Goal: Task Accomplishment & Management: Use online tool/utility

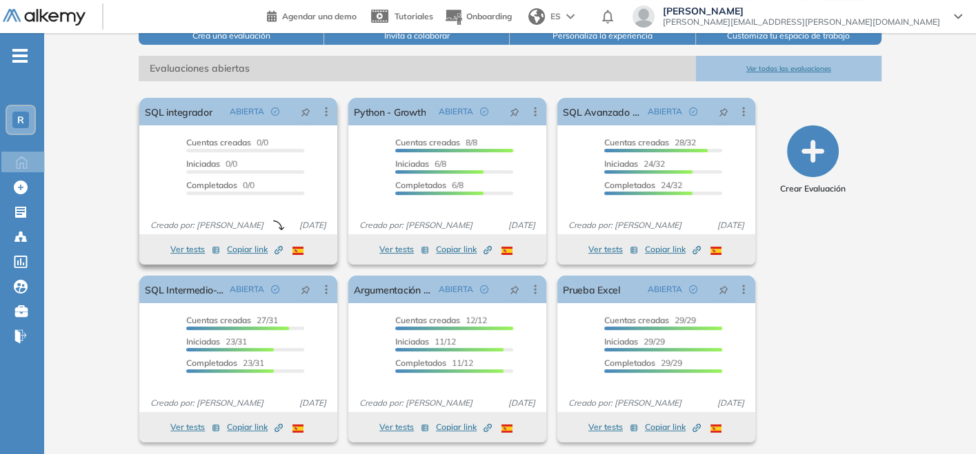
scroll to position [187, 0]
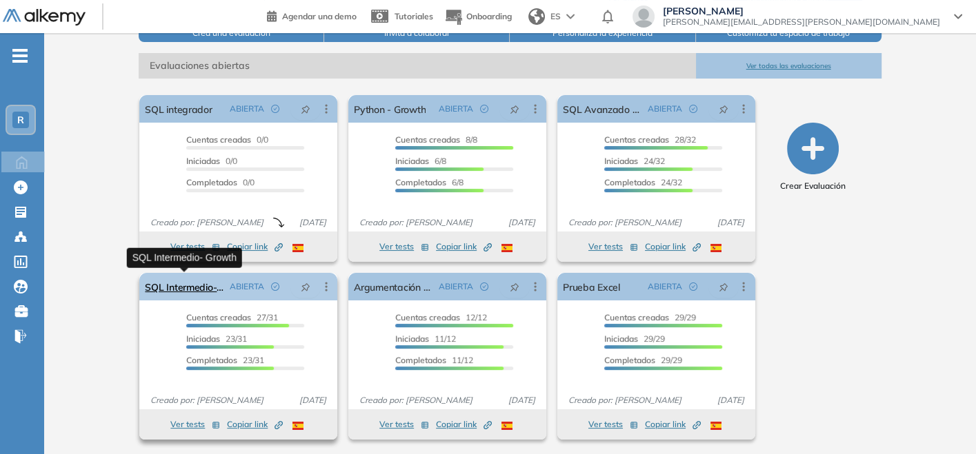
click at [209, 294] on link "SQL Intermedio- Growth" at bounding box center [184, 287] width 79 height 28
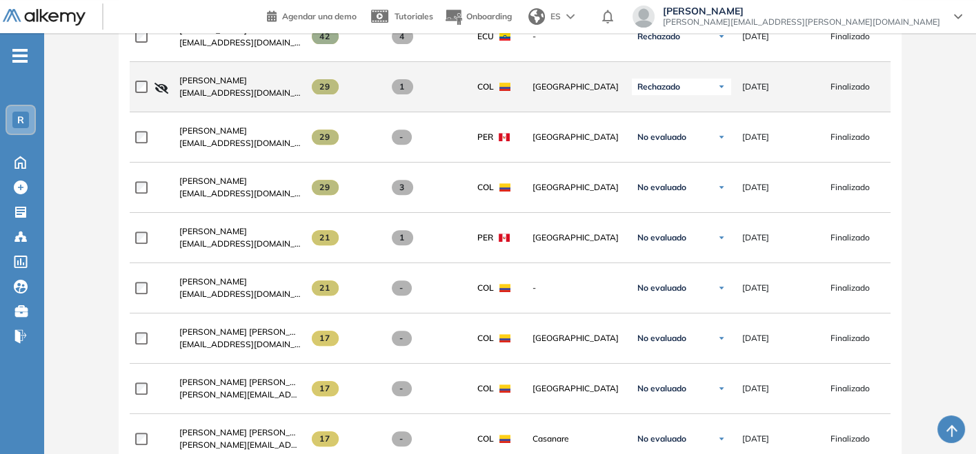
scroll to position [383, 0]
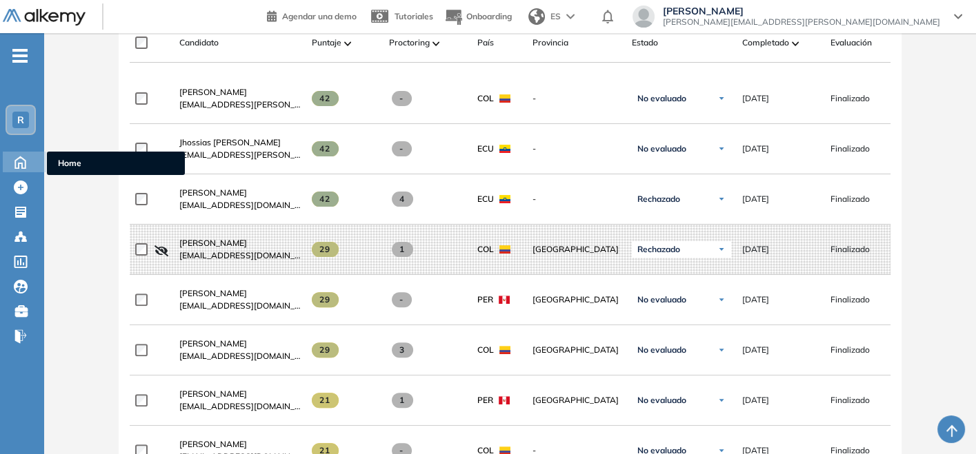
click at [19, 159] on icon at bounding box center [20, 161] width 24 height 17
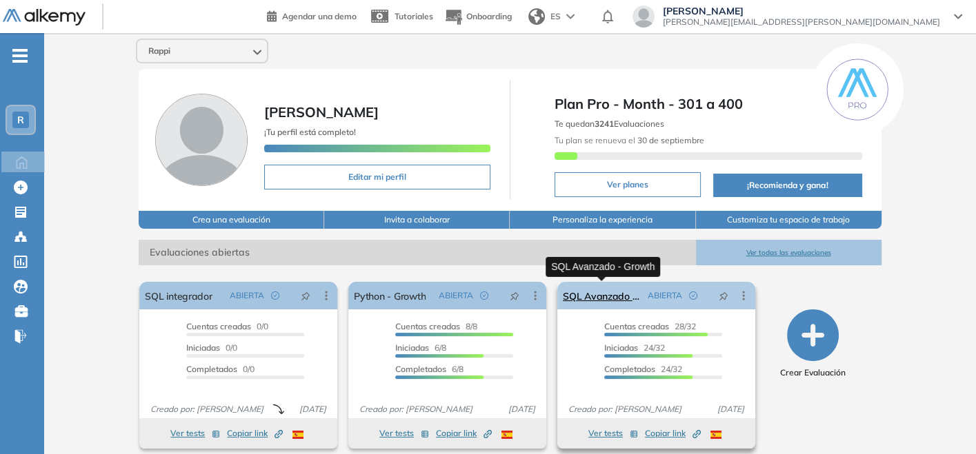
click at [622, 292] on link "SQL Avanzado - Growth" at bounding box center [602, 296] width 79 height 28
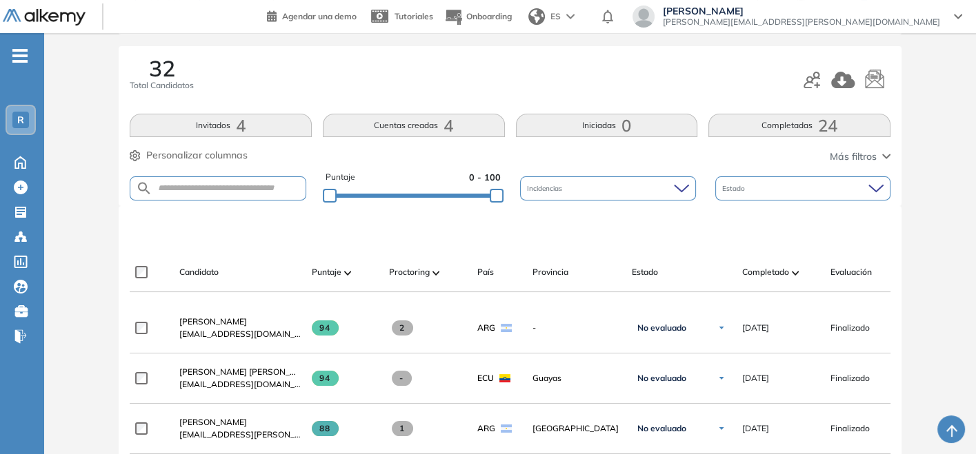
scroll to position [153, 0]
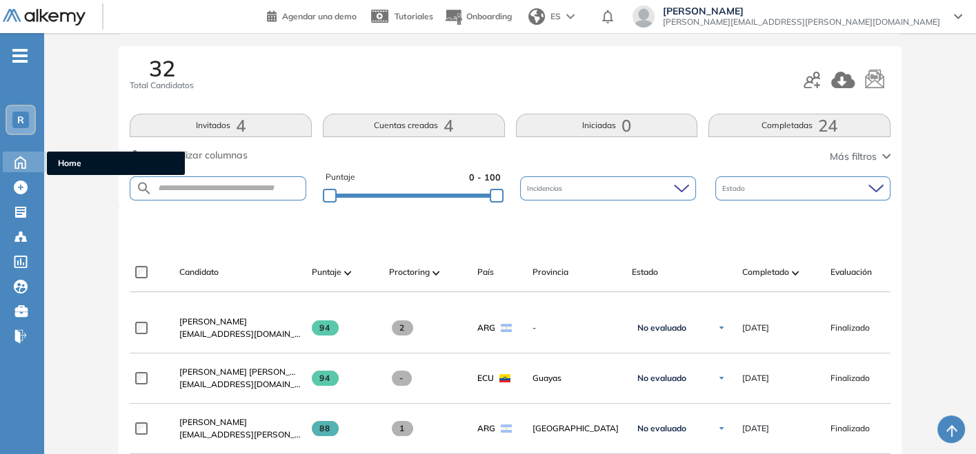
click at [12, 166] on icon at bounding box center [20, 161] width 24 height 17
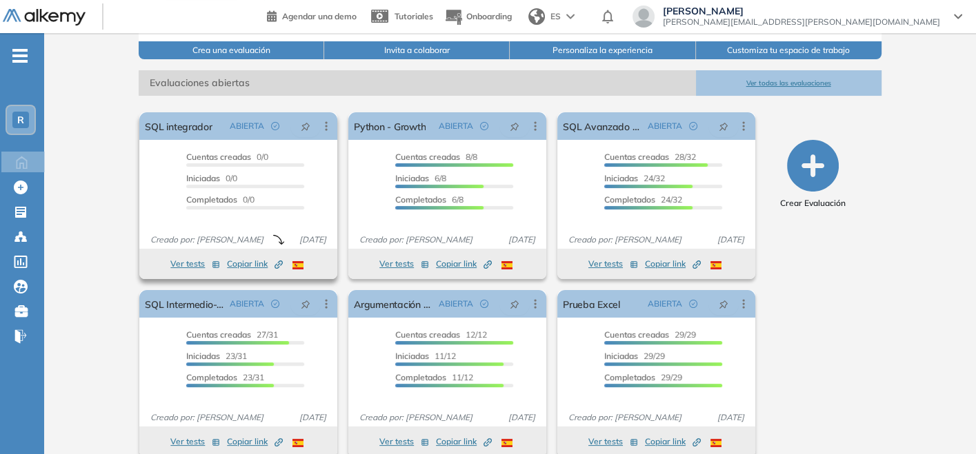
scroll to position [187, 0]
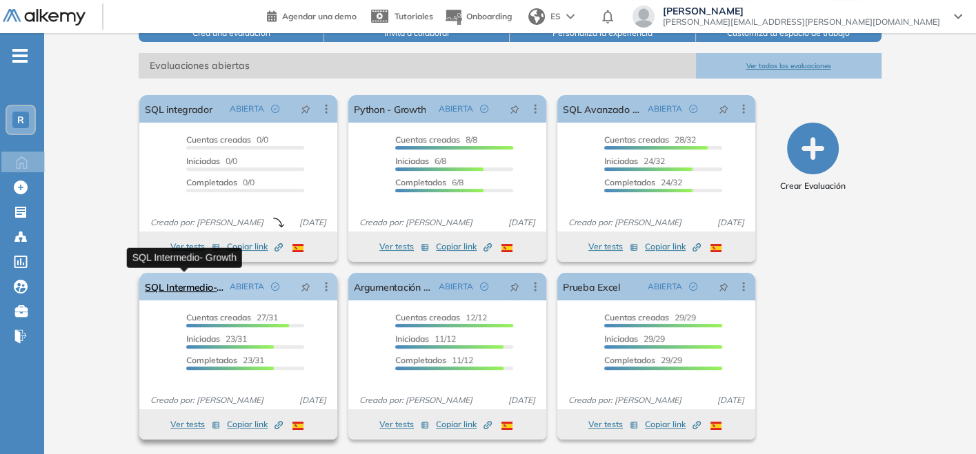
click at [192, 286] on link "SQL Intermedio- Growth" at bounding box center [184, 287] width 79 height 28
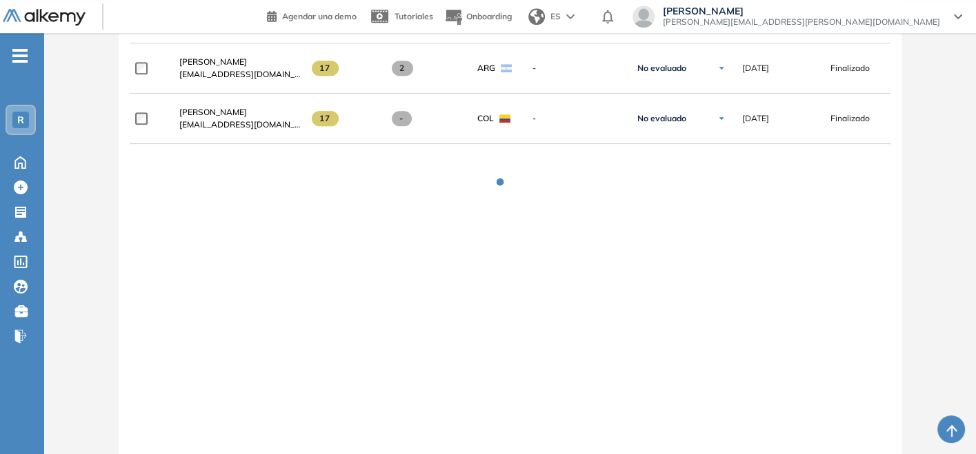
scroll to position [1110, 0]
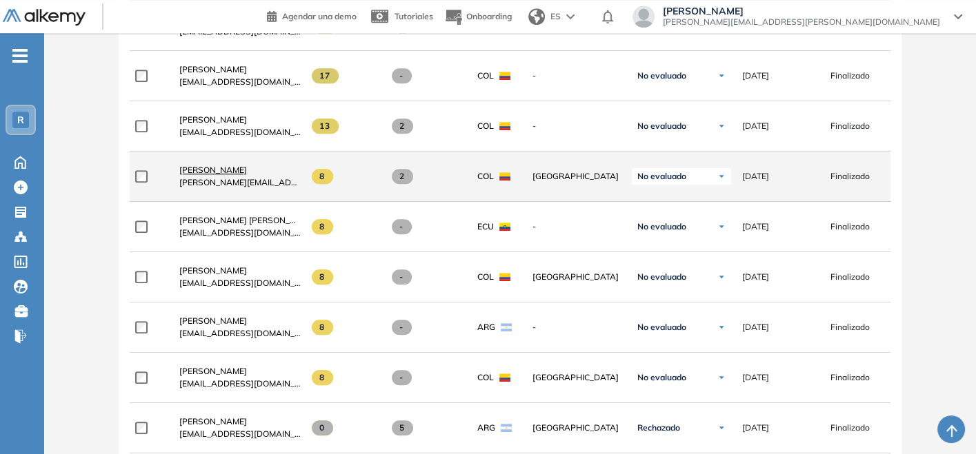
click at [204, 168] on span "[PERSON_NAME]" at bounding box center [213, 170] width 68 height 10
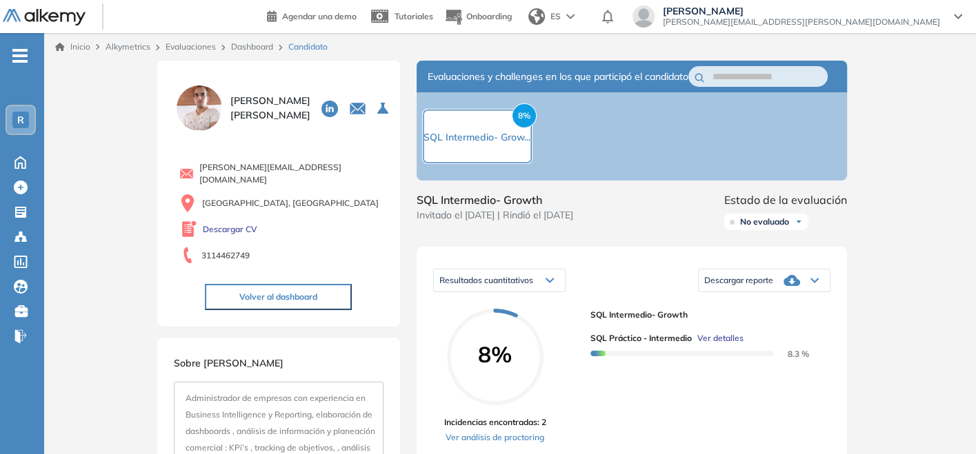
click at [196, 49] on link "Evaluaciones" at bounding box center [190, 46] width 50 height 10
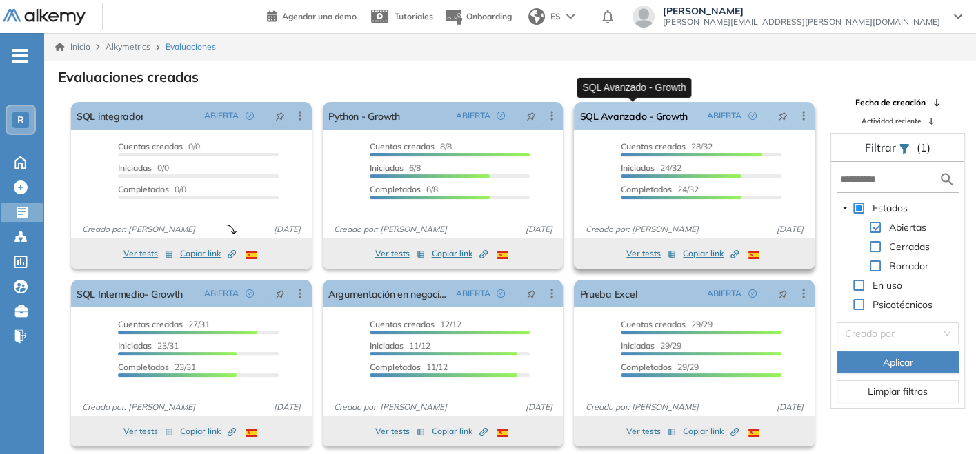
click at [599, 118] on link "SQL Avanzado - Growth" at bounding box center [633, 116] width 108 height 28
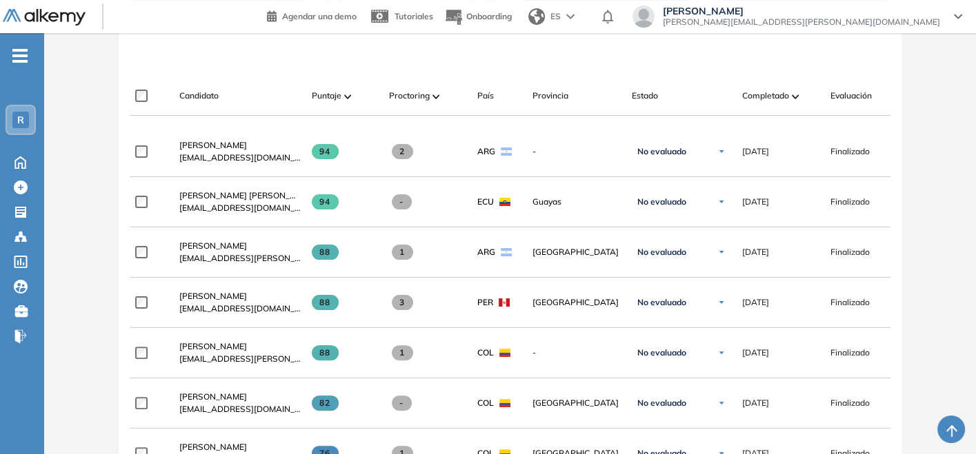
scroll to position [100, 0]
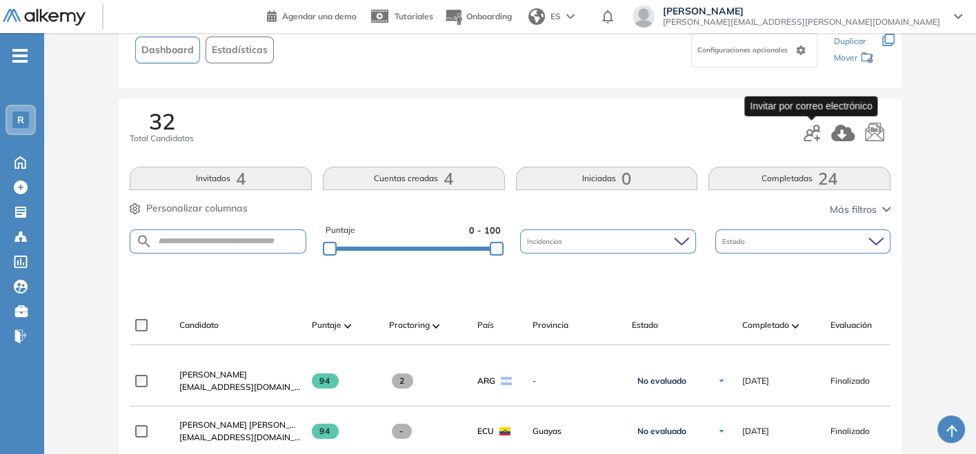
click at [812, 139] on icon "button" at bounding box center [811, 133] width 17 height 17
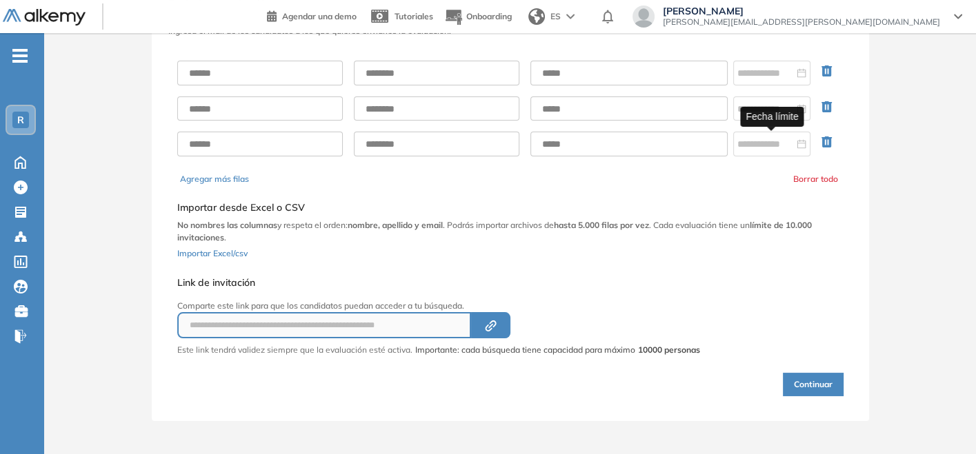
scroll to position [77, 0]
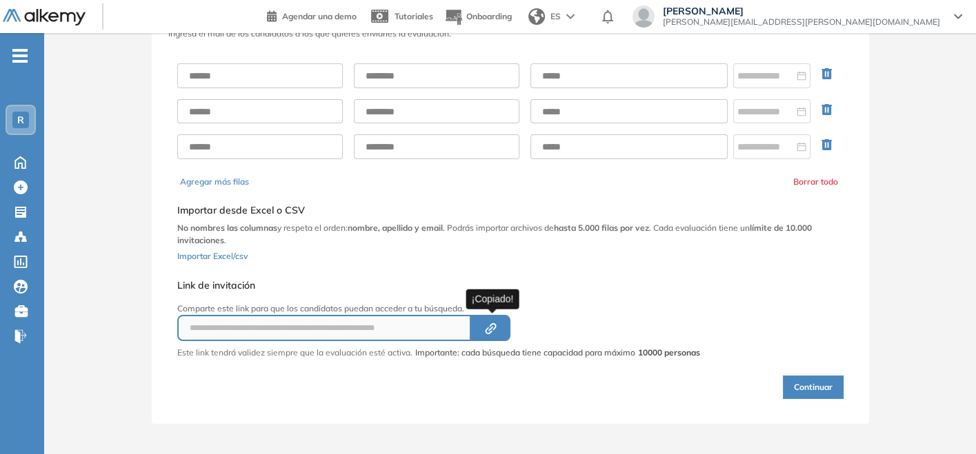
click at [498, 324] on icon "Created by potrace 1.16, written by [PERSON_NAME] [DATE]-[DATE]" at bounding box center [491, 328] width 16 height 11
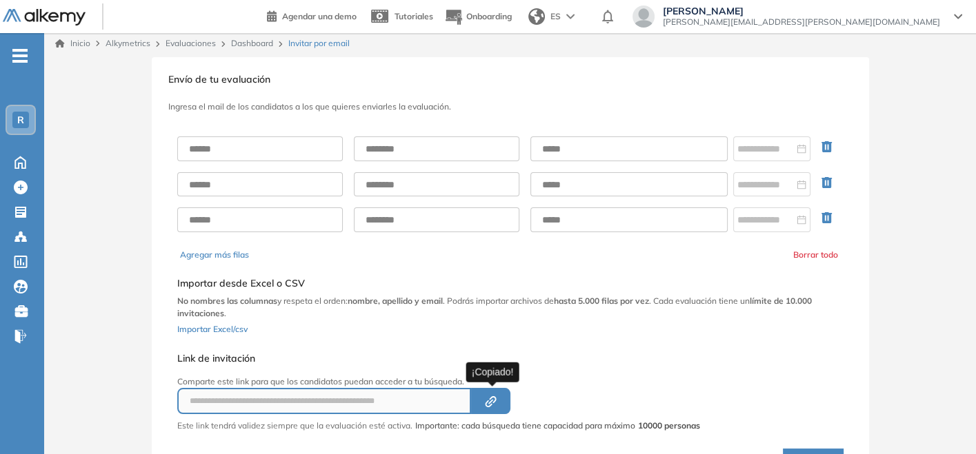
scroll to position [0, 0]
